Goal: Information Seeking & Learning: Learn about a topic

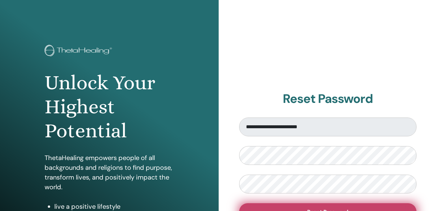
click at [306, 207] on button "Reset Password" at bounding box center [328, 212] width 178 height 17
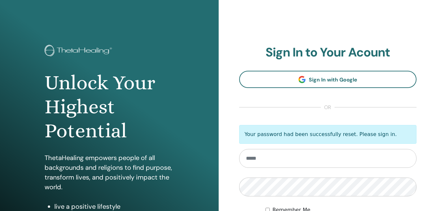
type input "*"
click at [250, 169] on form "Your password had been successfully reset. Please sign in. Remember Me Sign In" at bounding box center [328, 183] width 178 height 116
type input "**********"
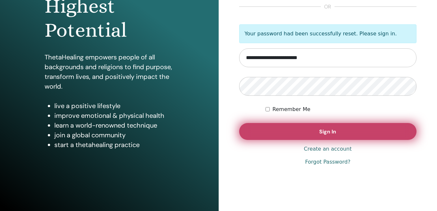
click at [357, 125] on button "Sign In" at bounding box center [328, 131] width 178 height 17
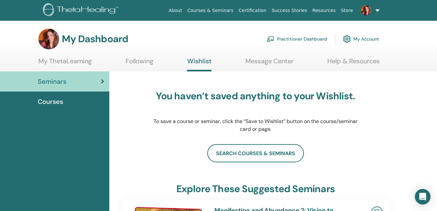
click at [86, 59] on link "My ThetaLearning" at bounding box center [64, 63] width 53 height 13
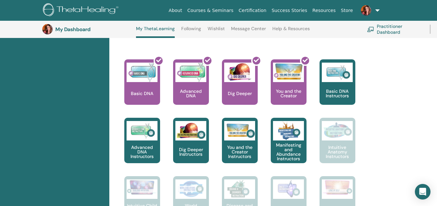
scroll to position [264, 0]
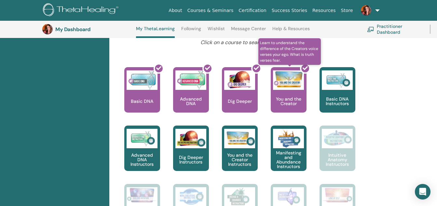
click at [303, 88] on div at bounding box center [292, 92] width 36 height 59
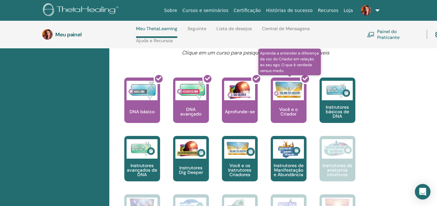
scroll to position [274, 0]
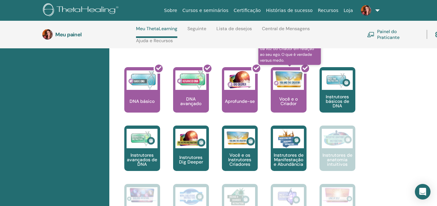
click at [303, 67] on icon at bounding box center [304, 68] width 5 height 5
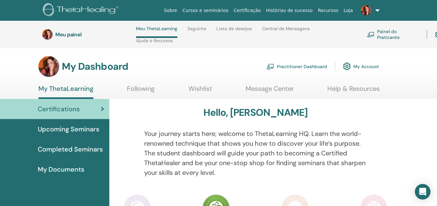
scroll to position [274, 0]
